Goal: Information Seeking & Learning: Learn about a topic

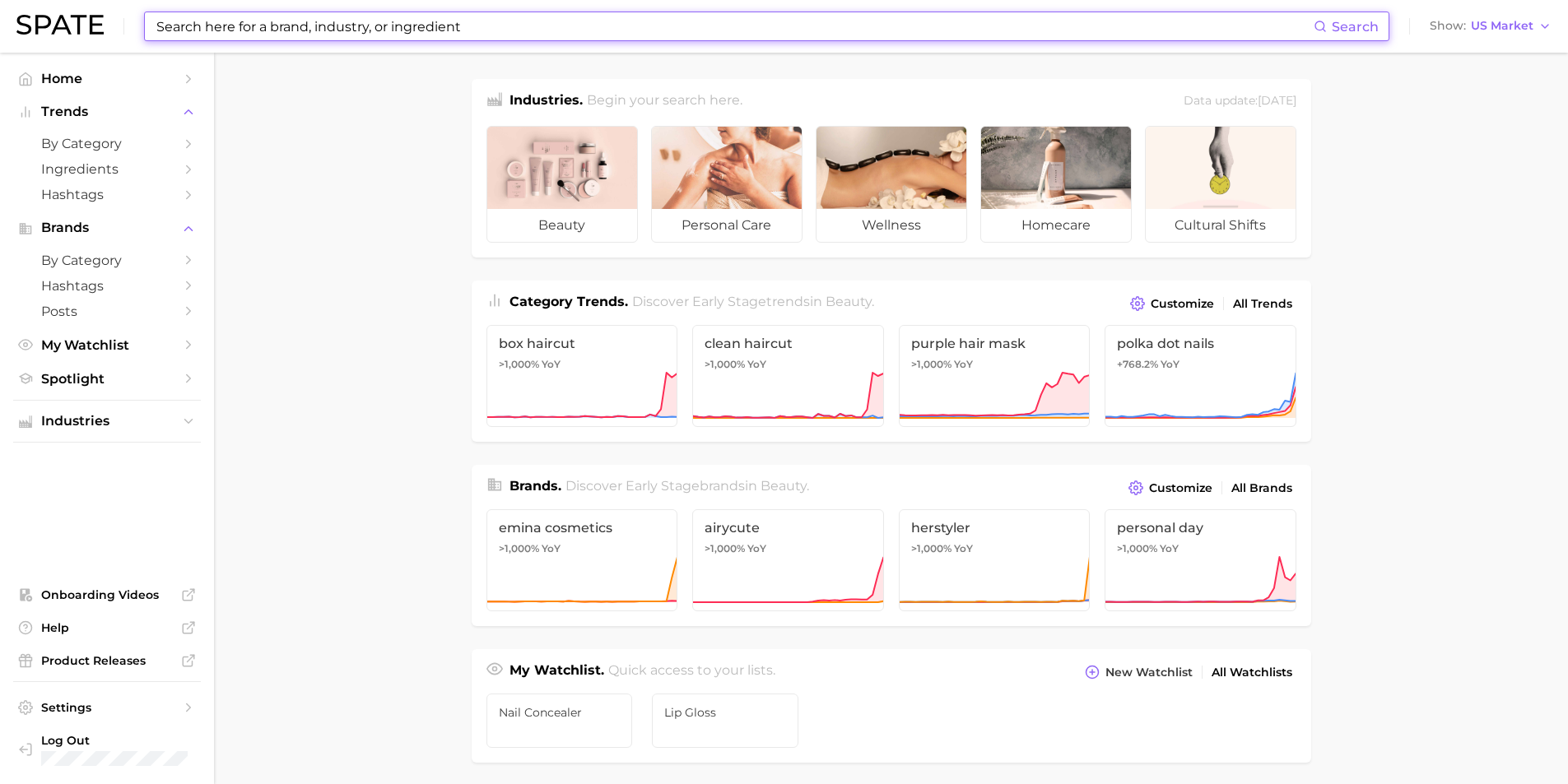
click at [354, 33] on input at bounding box center [734, 27] width 1159 height 28
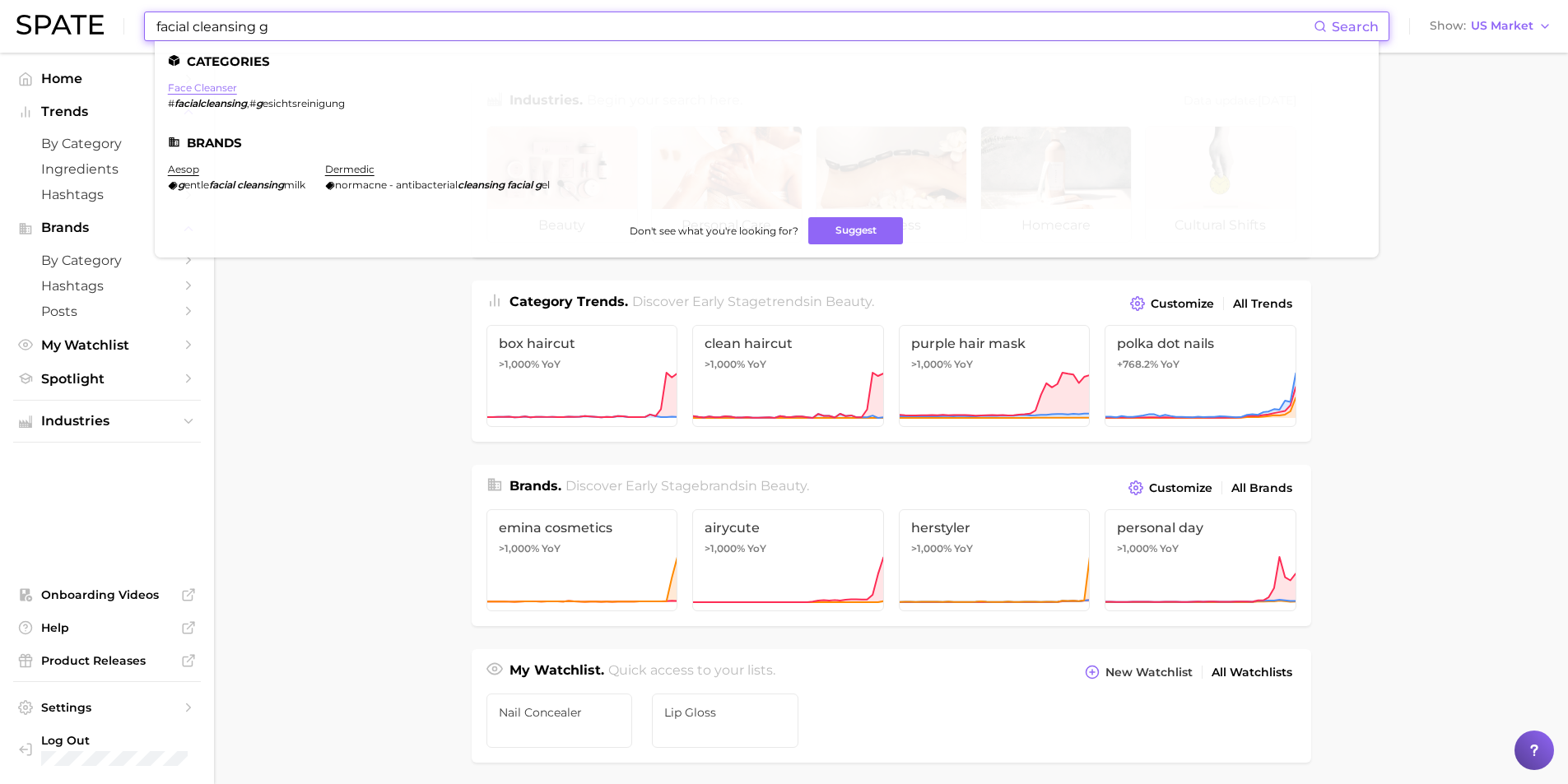
type input "facial cleansing g"
click at [199, 87] on link "face cleanser" at bounding box center [202, 88] width 69 height 12
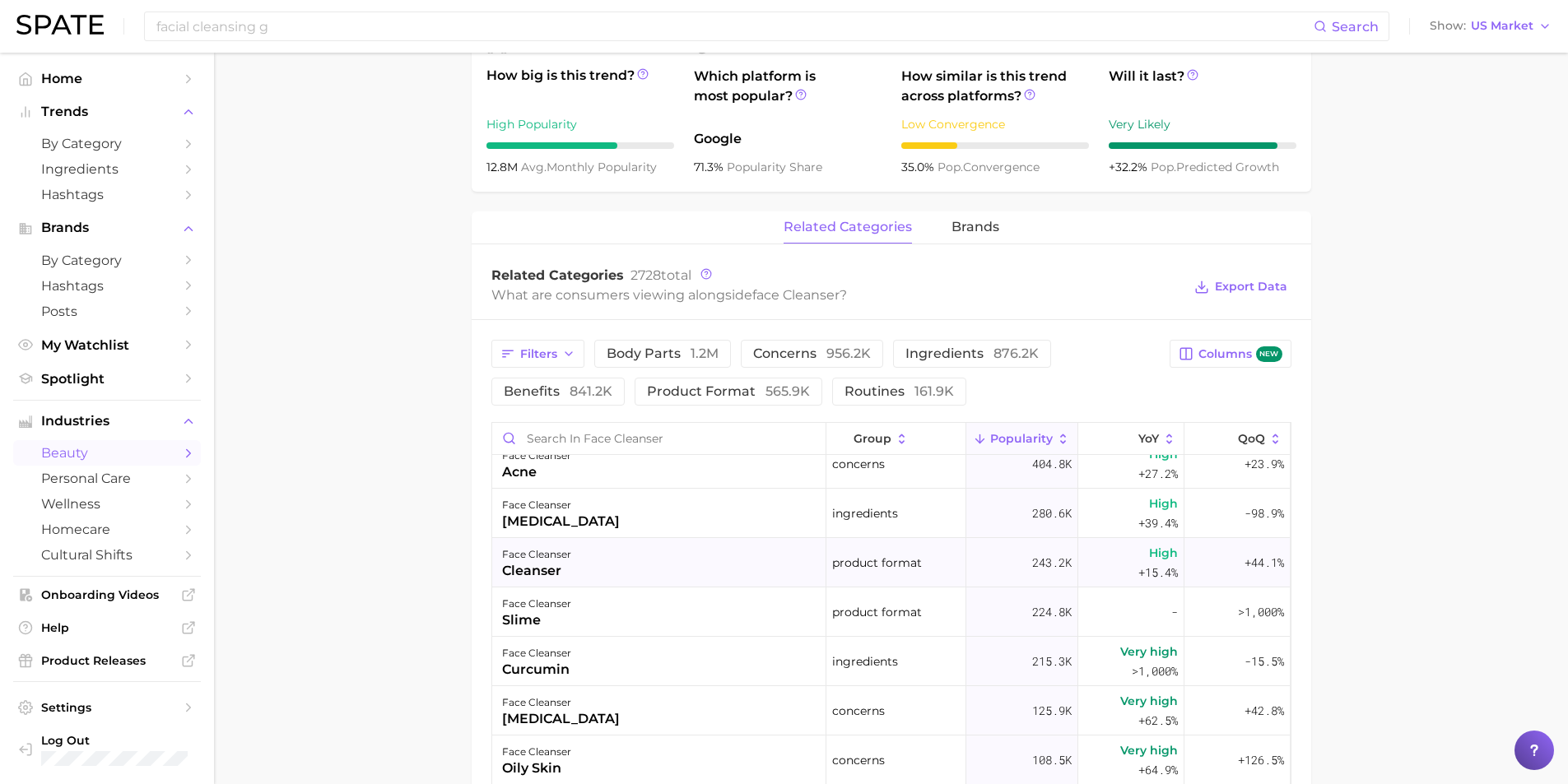
scroll to position [658, 0]
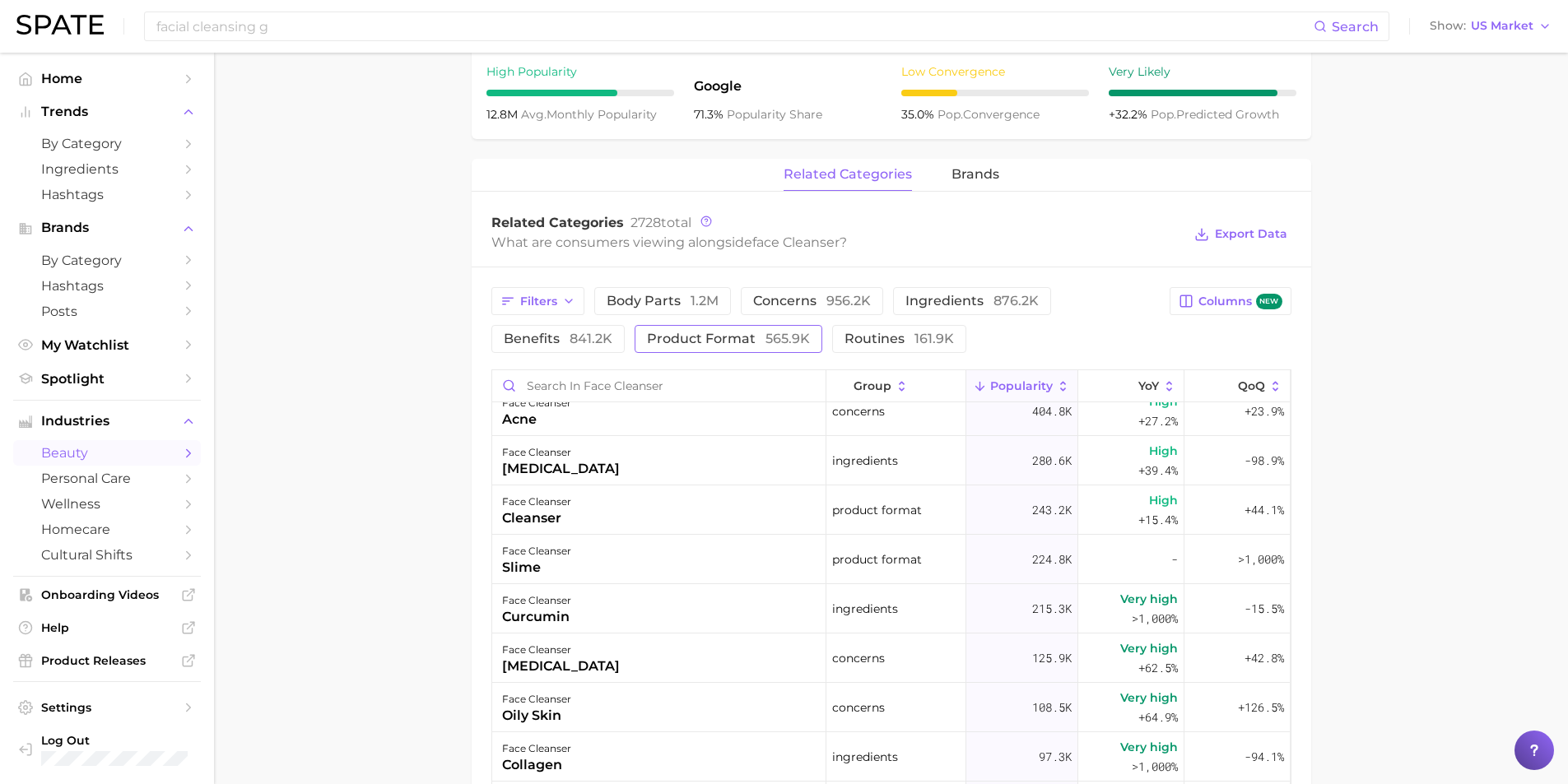
click at [720, 337] on span "product format 565.9k" at bounding box center [729, 339] width 163 height 13
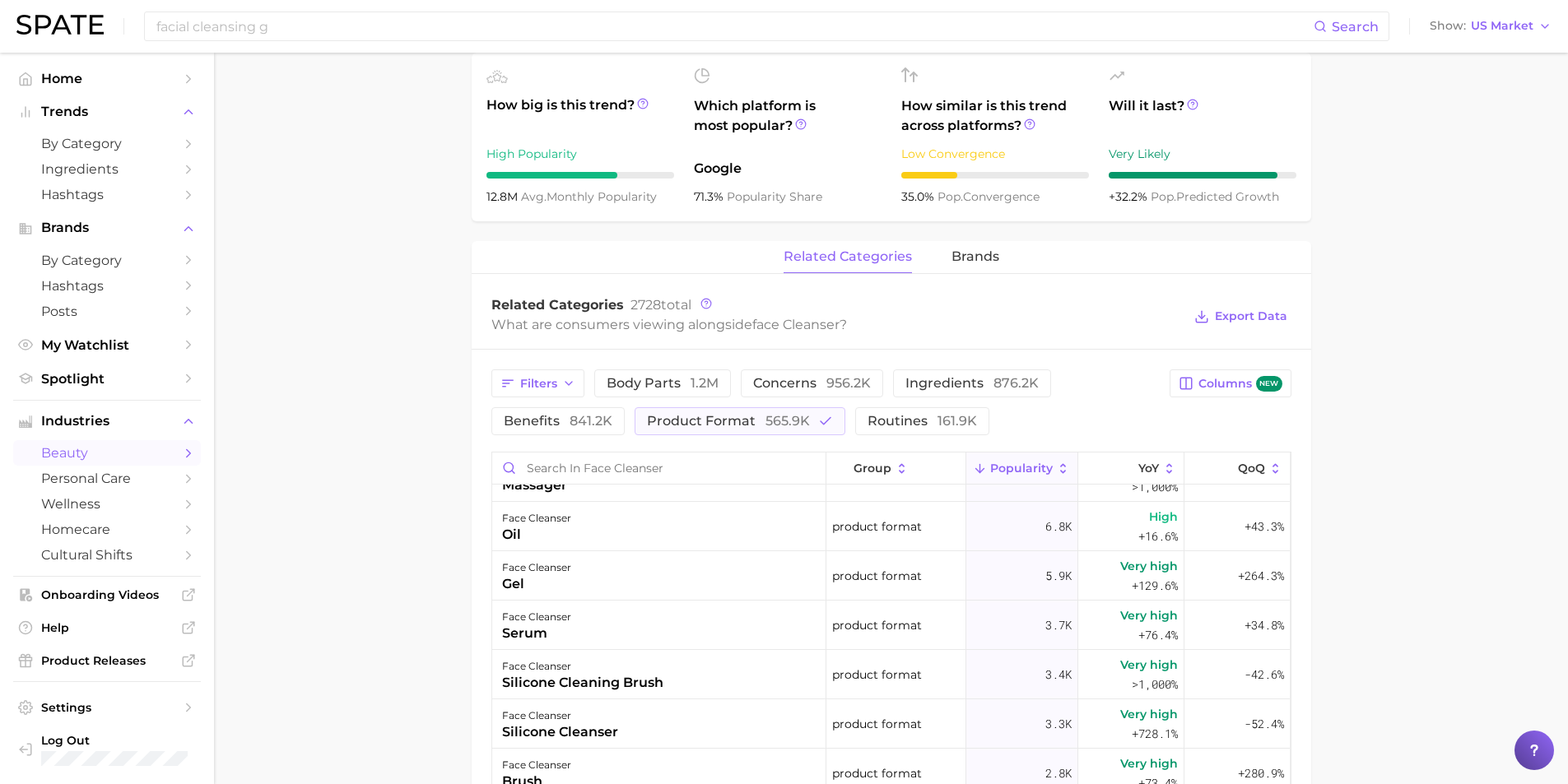
scroll to position [493, 0]
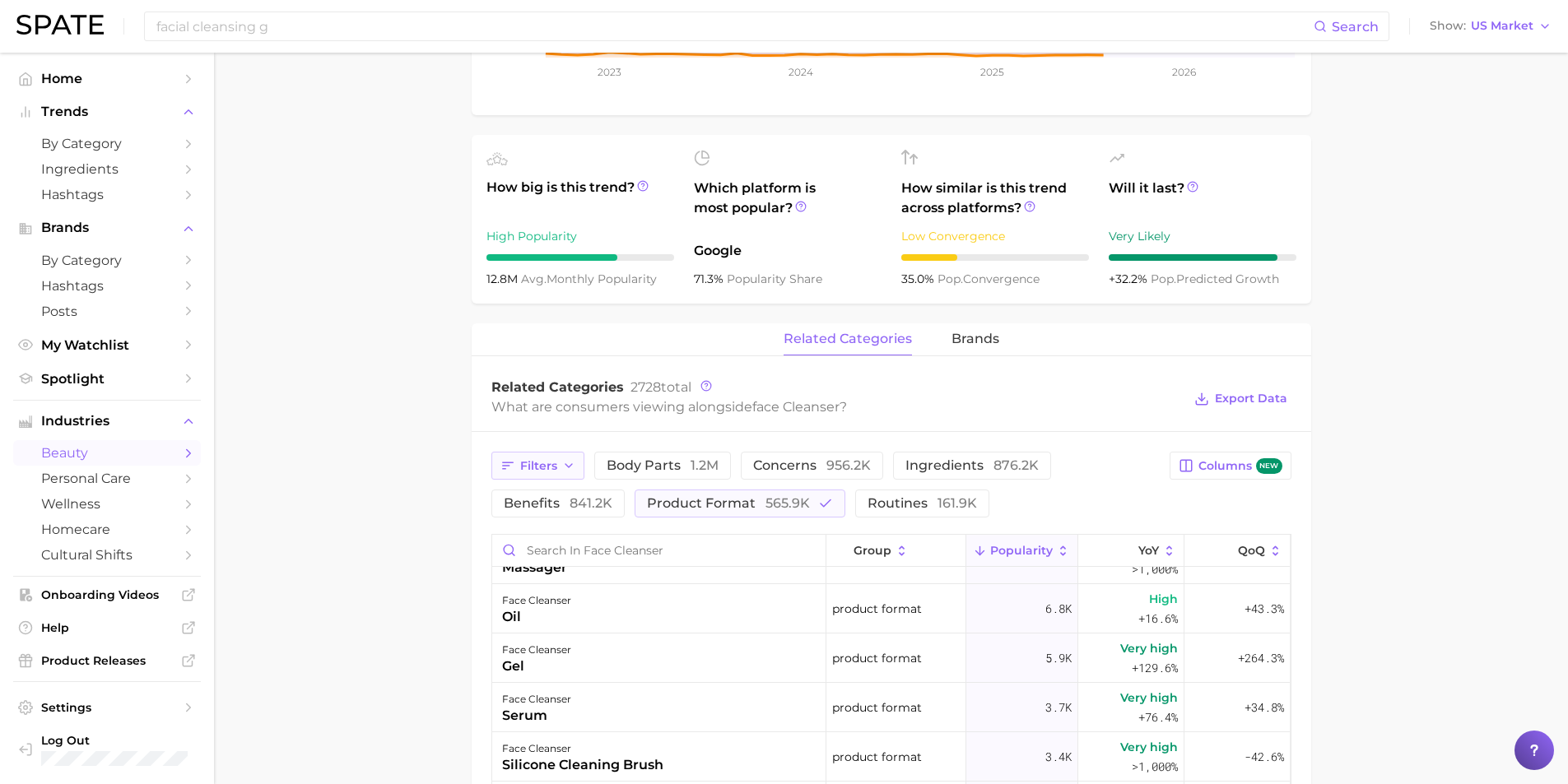
click at [563, 464] on icon "button" at bounding box center [568, 465] width 13 height 13
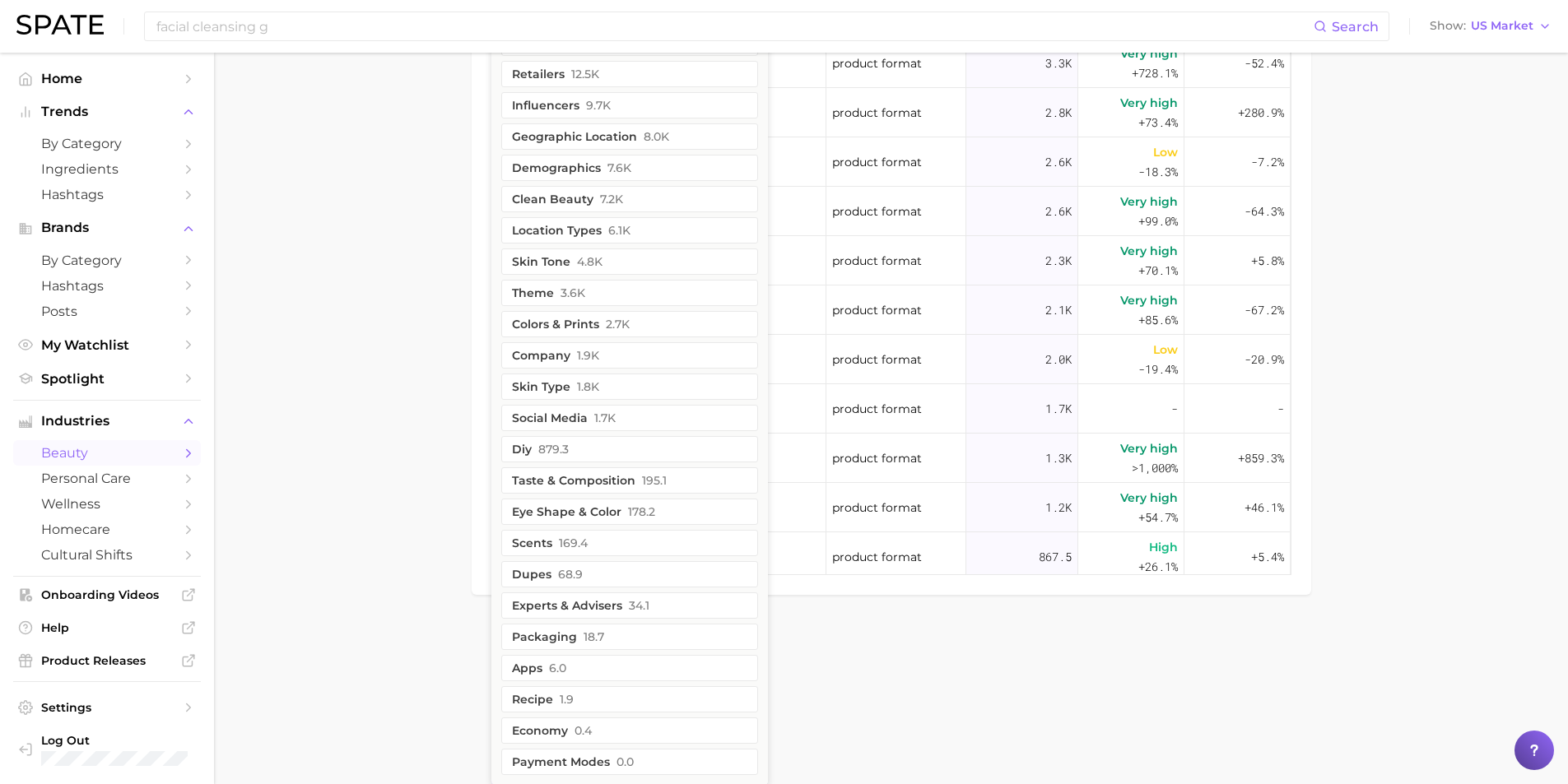
scroll to position [1237, 0]
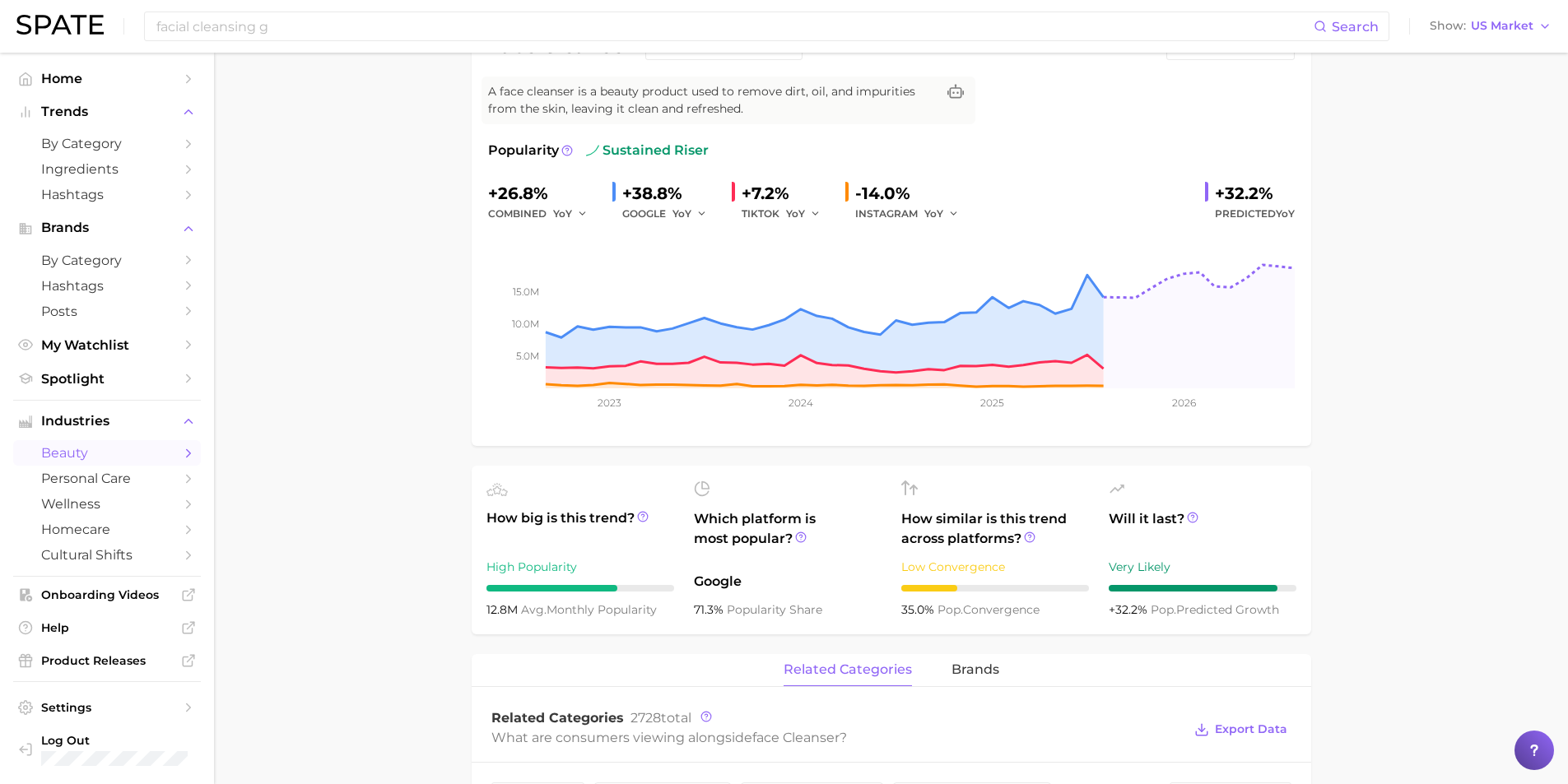
scroll to position [247, 0]
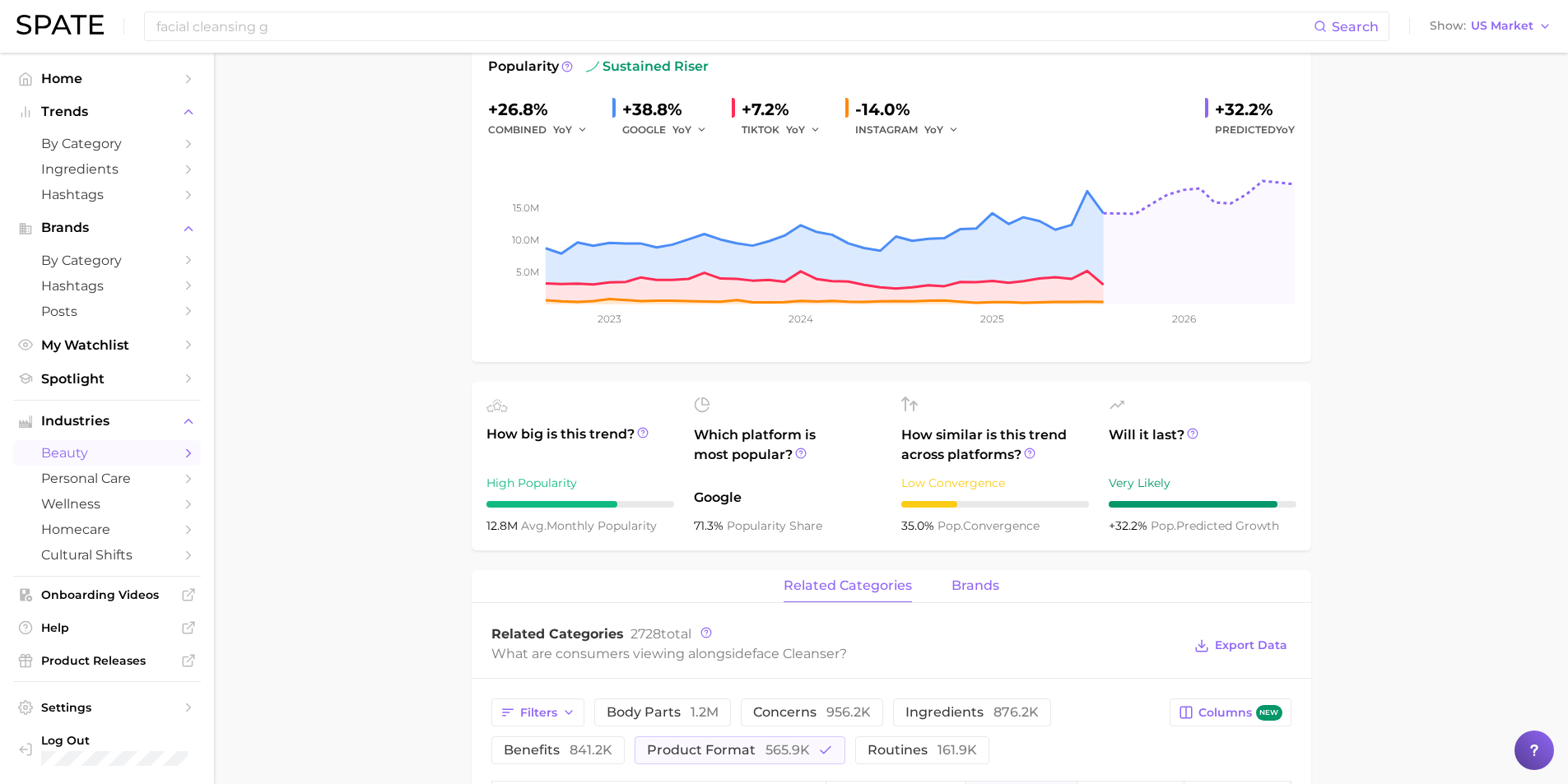
click at [969, 591] on span "brands" at bounding box center [975, 585] width 48 height 15
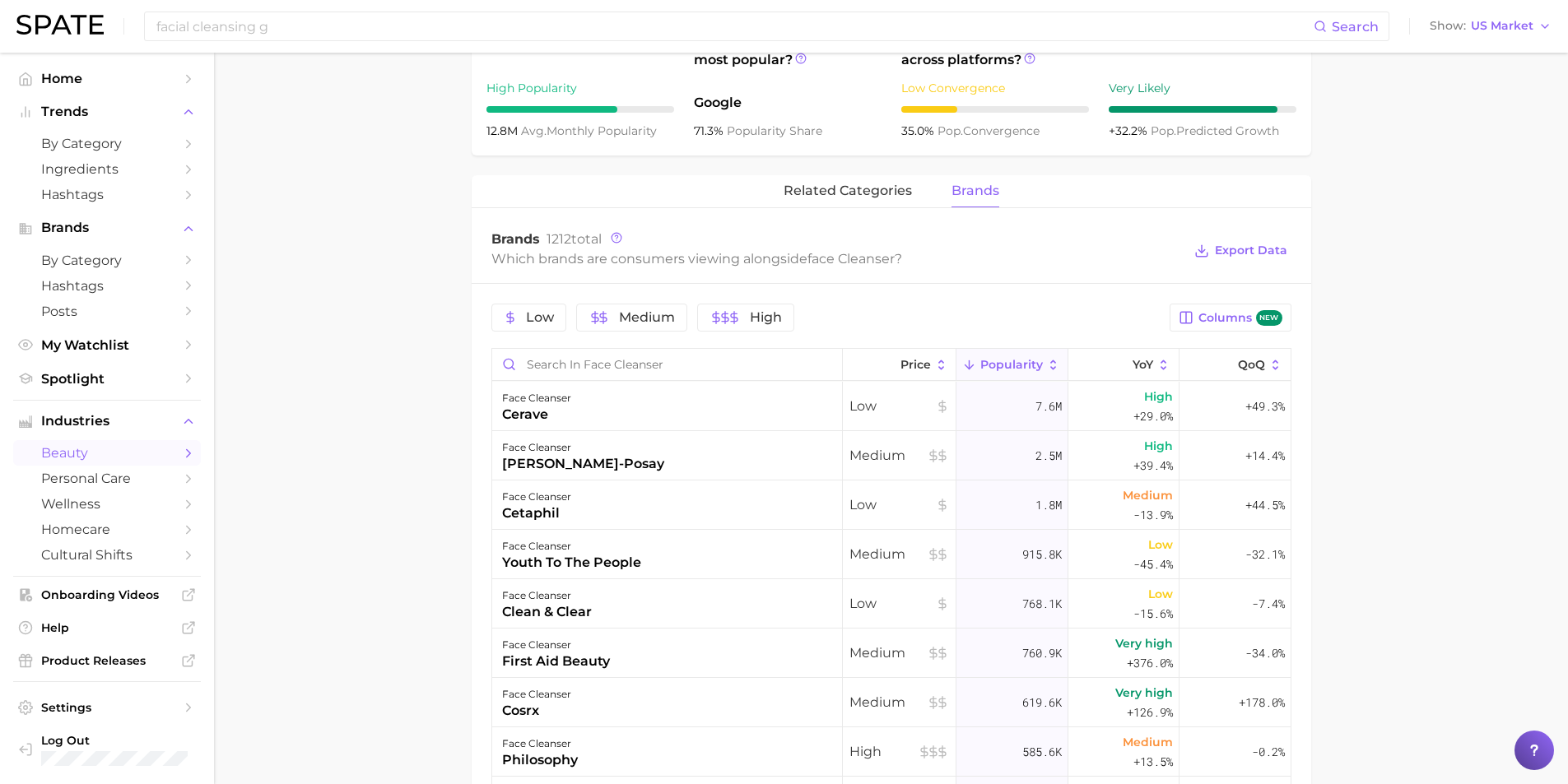
scroll to position [658, 0]
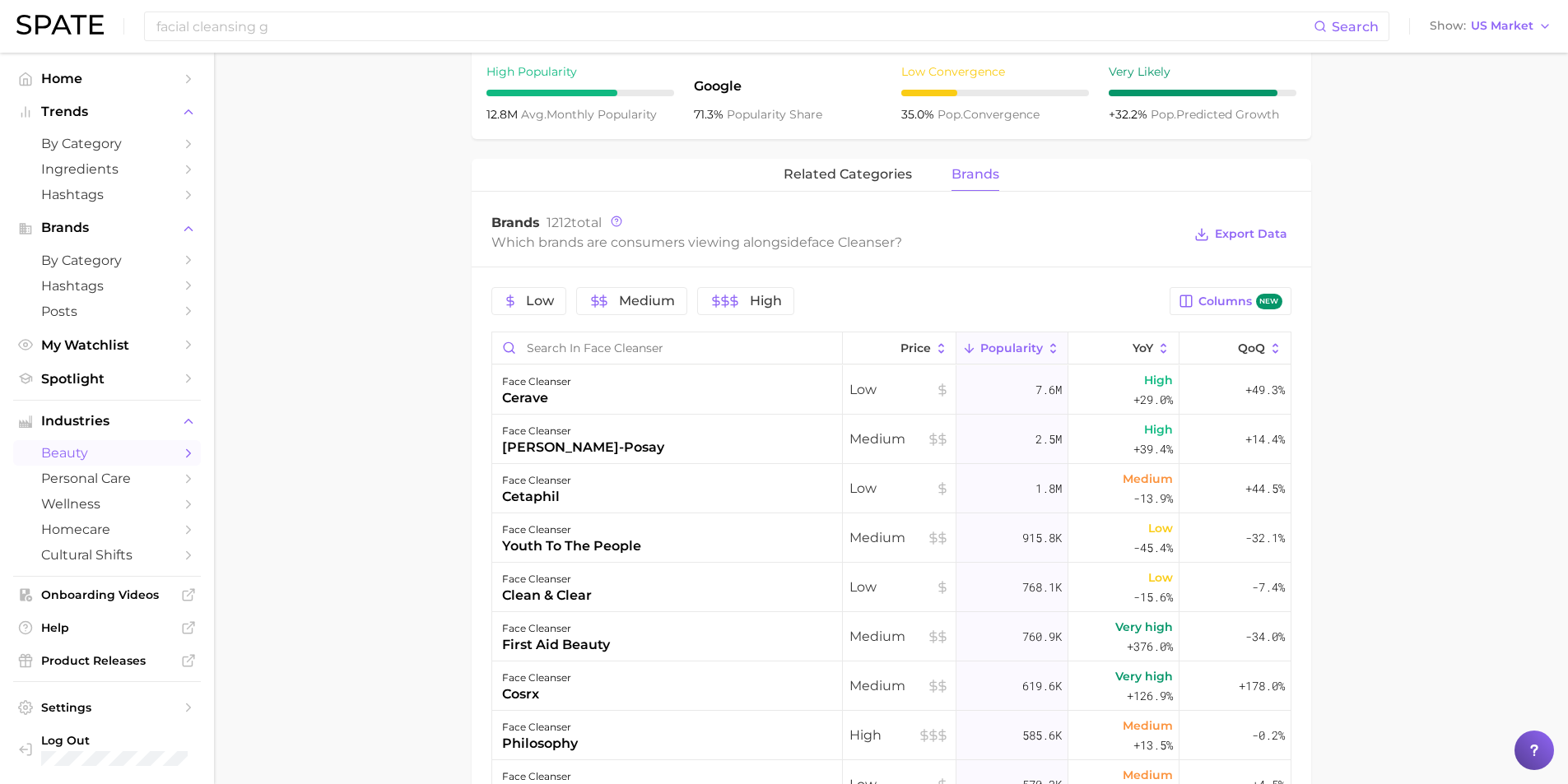
drag, startPoint x: 414, startPoint y: 557, endPoint x: 347, endPoint y: 155, distance: 407.5
click at [347, 155] on main "1. skincare 2. face products 3. cleansing products 4. face cleanser Overview Go…" at bounding box center [891, 305] width 1354 height 1823
